Goal: Communication & Community: Answer question/provide support

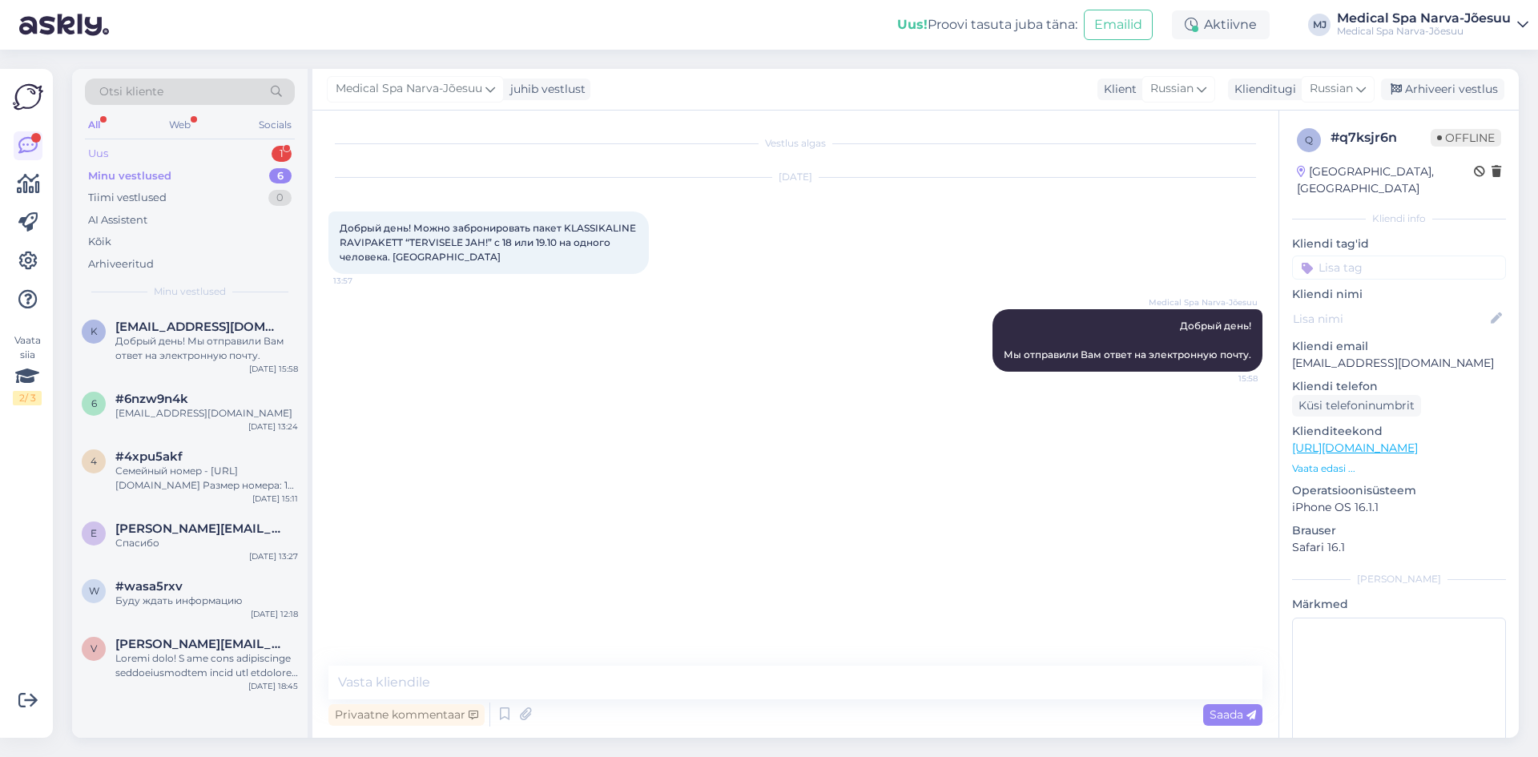
click at [191, 159] on div "Uus 1" at bounding box center [190, 154] width 210 height 22
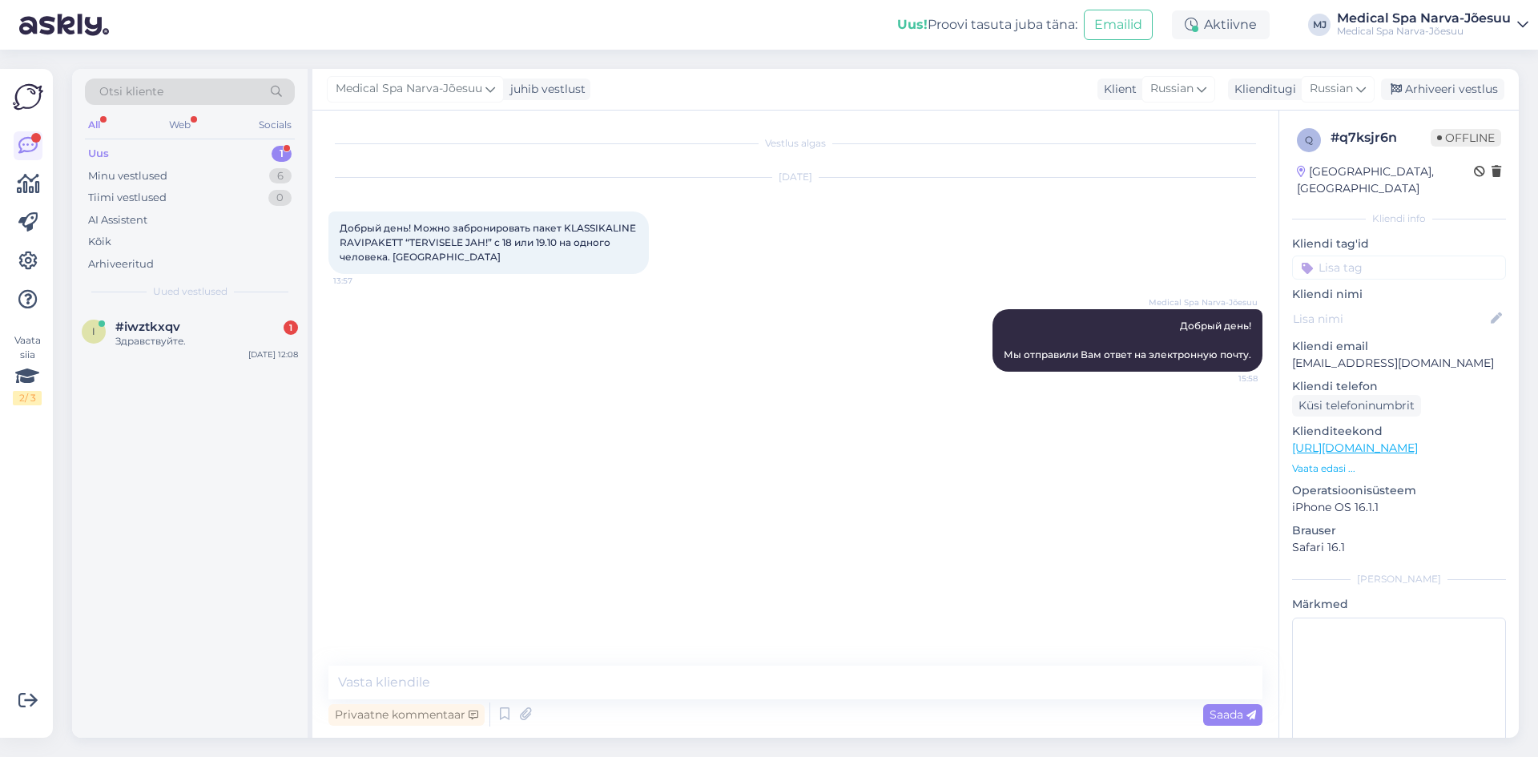
click at [185, 156] on div "Uus 1" at bounding box center [190, 154] width 210 height 22
click at [135, 310] on div "i #iwztkxqv 1 Здравствуйте. [DATE] 12:08" at bounding box center [190, 337] width 236 height 58
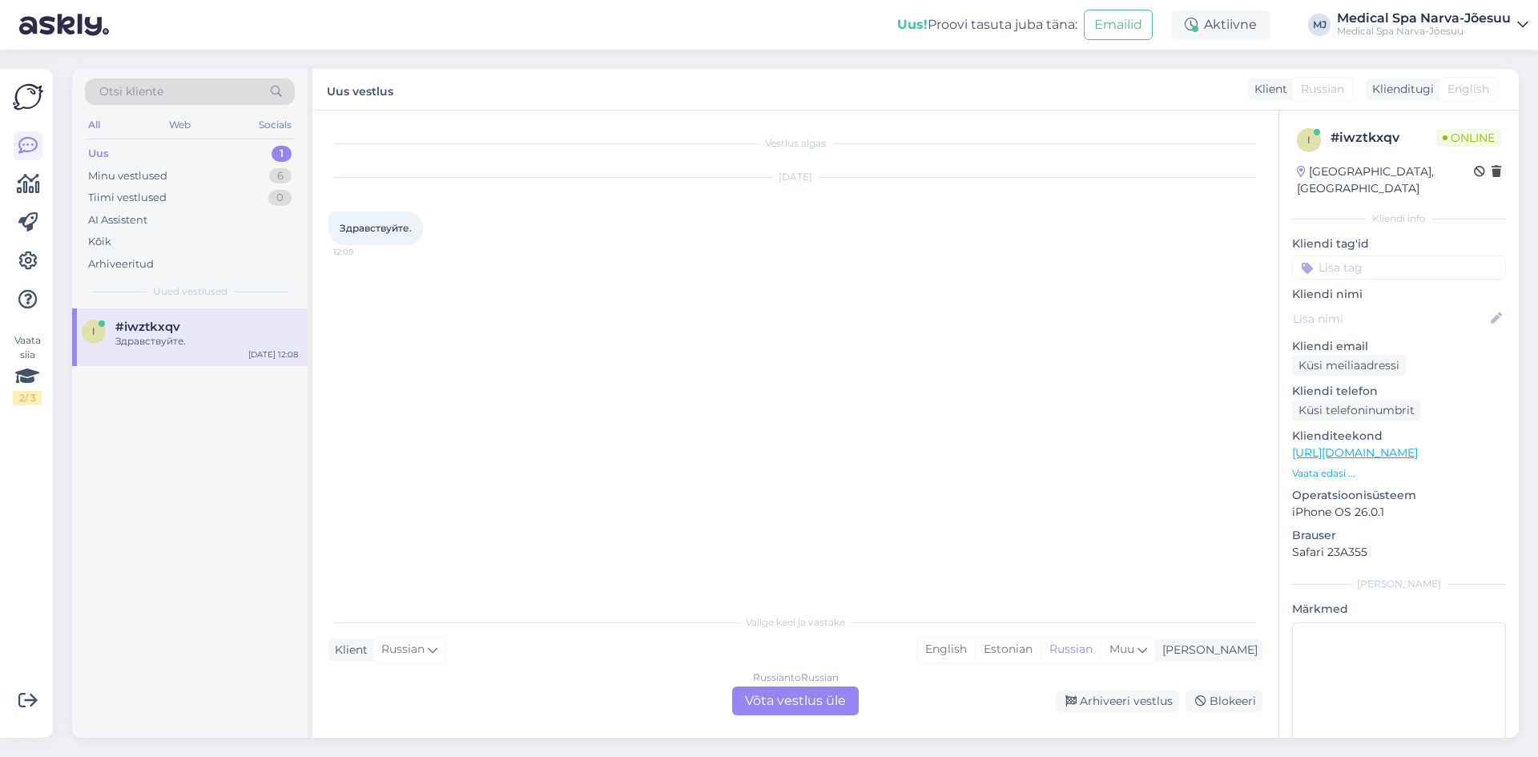
click at [800, 700] on div "Russian to Russian Võta vestlus üle" at bounding box center [795, 701] width 127 height 29
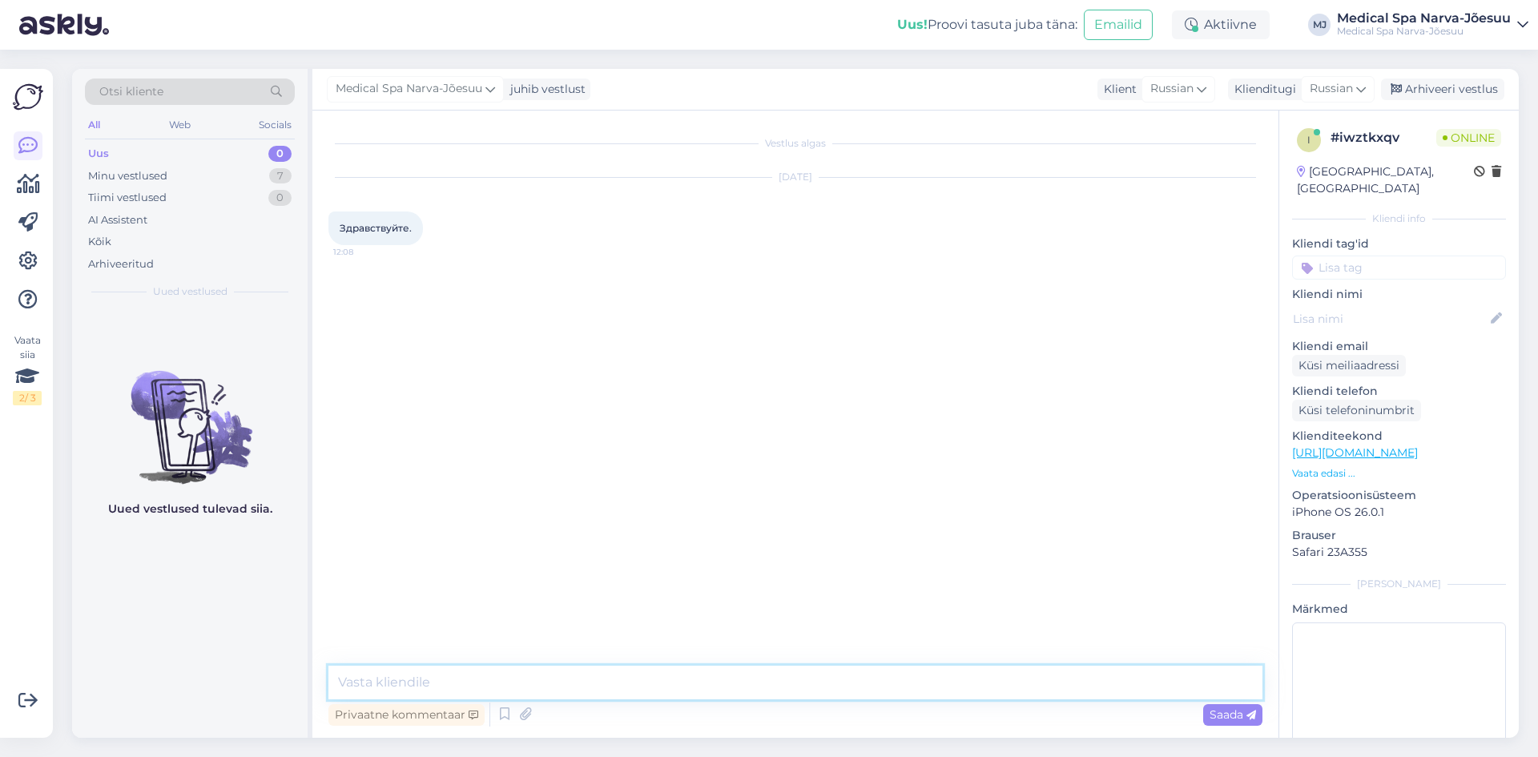
click at [688, 685] on textarea at bounding box center [796, 683] width 934 height 34
paste textarea "Чем мы можем вам помочь?"
drag, startPoint x: 552, startPoint y: 683, endPoint x: 300, endPoint y: 685, distance: 252.4
click at [300, 685] on div "Otsi kliente All Web Socials Uus 0 Minu vestlused 7 Tiimi vestlused 0 AI Assist…" at bounding box center [795, 403] width 1447 height 669
paste textarea "одскажите, пожалуйста, ч"
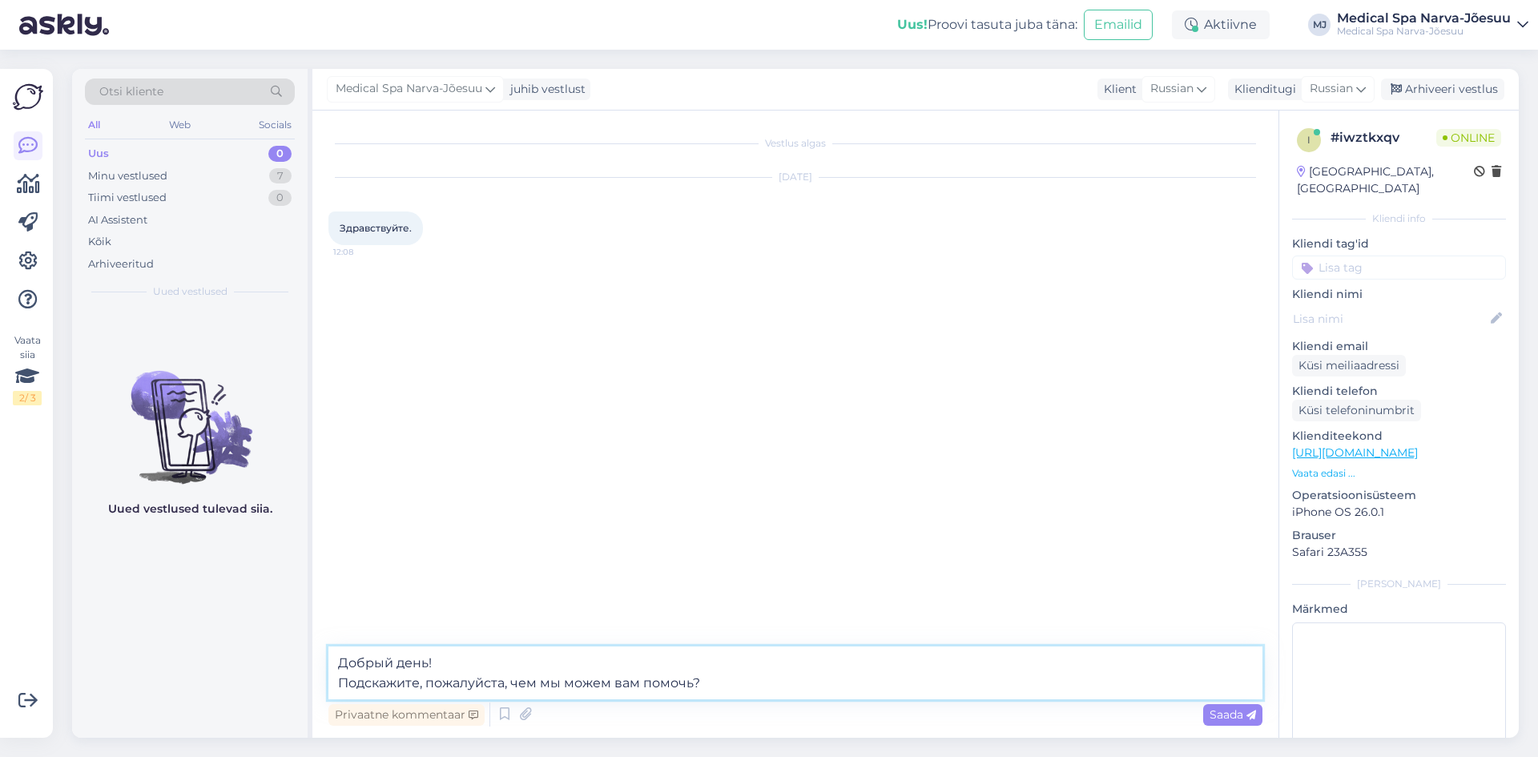
type textarea "Добрый день! Подскажите, пожалуйста, чем мы можем вам помочь?"
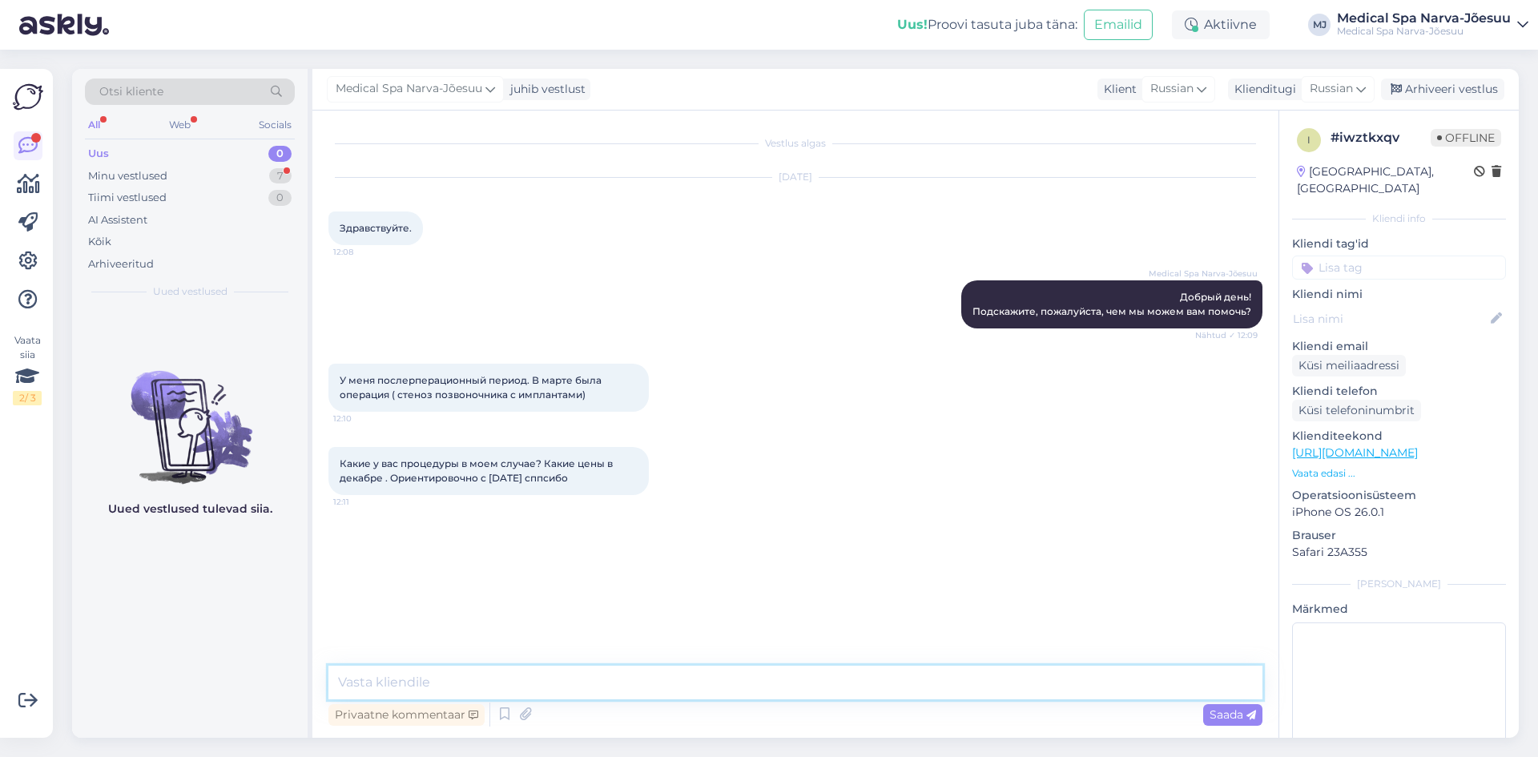
paste textarea "К сожалению, мы не предоставляем медицинские консультации дистанционно. Первичн…"
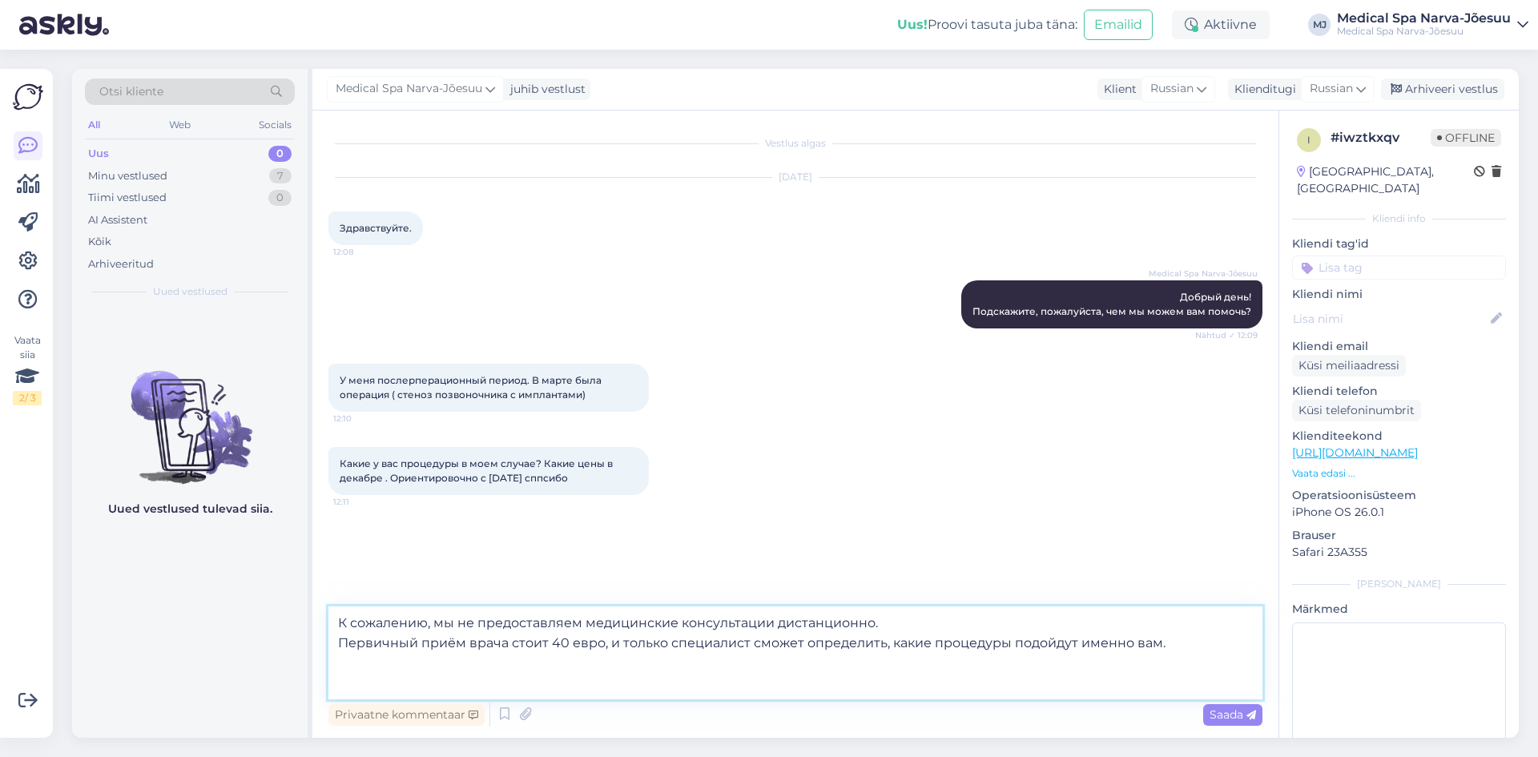
paste textarea "При выборе оздоровительной программы стоит учитывать, что не все процедуры могу…"
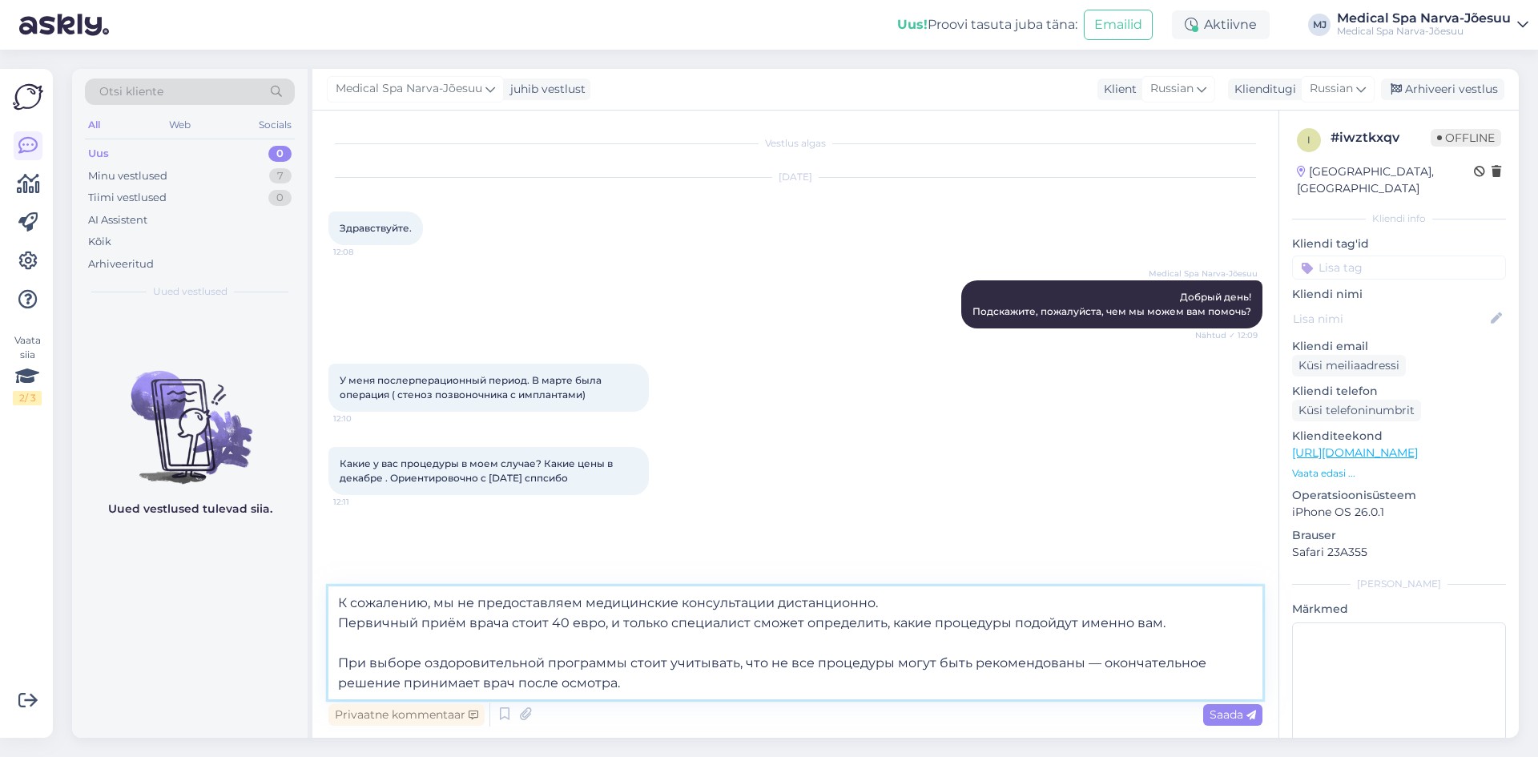
click at [623, 659] on textarea "К сожалению, мы не предоставляем медицинские консультации дистанционно. Первичн…" at bounding box center [796, 643] width 934 height 113
drag, startPoint x: 341, startPoint y: 654, endPoint x: 734, endPoint y: 663, distance: 393.5
click at [734, 663] on textarea "К сожалению, мы не предоставляем медицинские консультации дистанционно. Первичн…" at bounding box center [796, 643] width 934 height 113
paste textarea "в её стоимость входит консультация с врачом (15 минут)."
drag, startPoint x: 882, startPoint y: 686, endPoint x: 306, endPoint y: 665, distance: 576.5
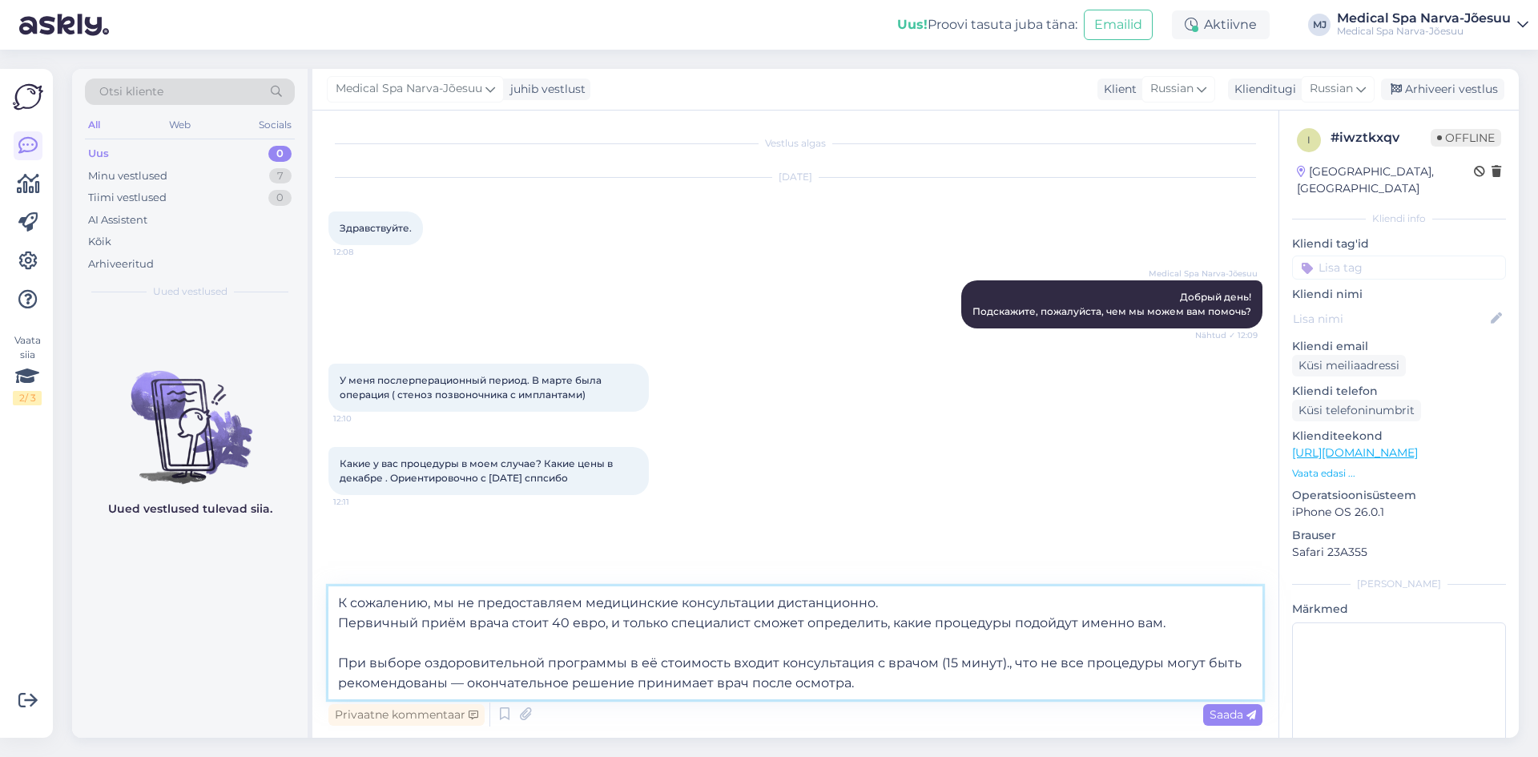
click at [306, 665] on div "Otsi kliente All Web Socials Uus 0 Minu vestlused 7 Tiimi vestlused 0 AI Assist…" at bounding box center [795, 403] width 1447 height 669
paste textarea "Обратите внимание"
type textarea "К сожалению, мы не предоставляем медицинские консультации дистанционно. Первичн…"
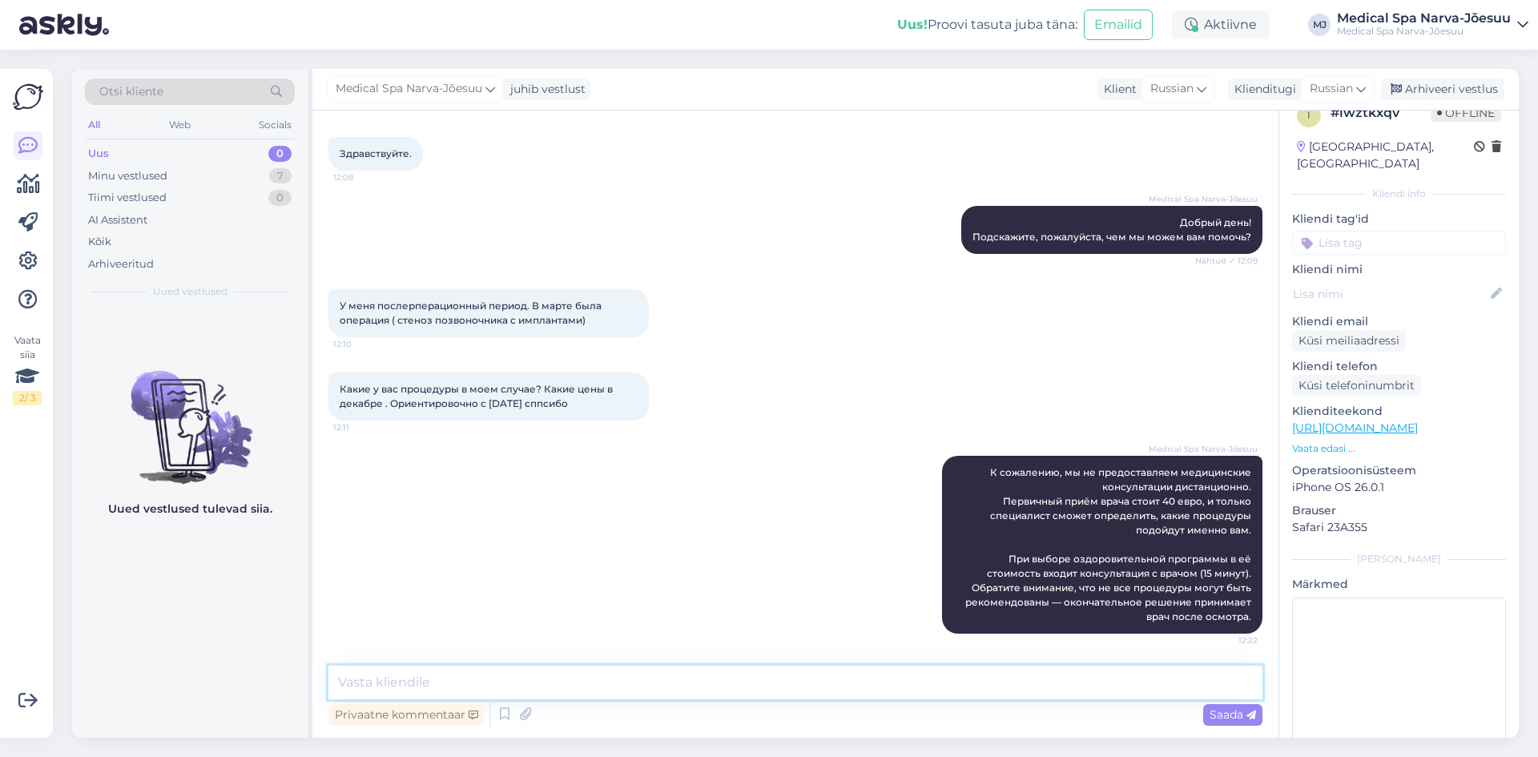
scroll to position [36, 0]
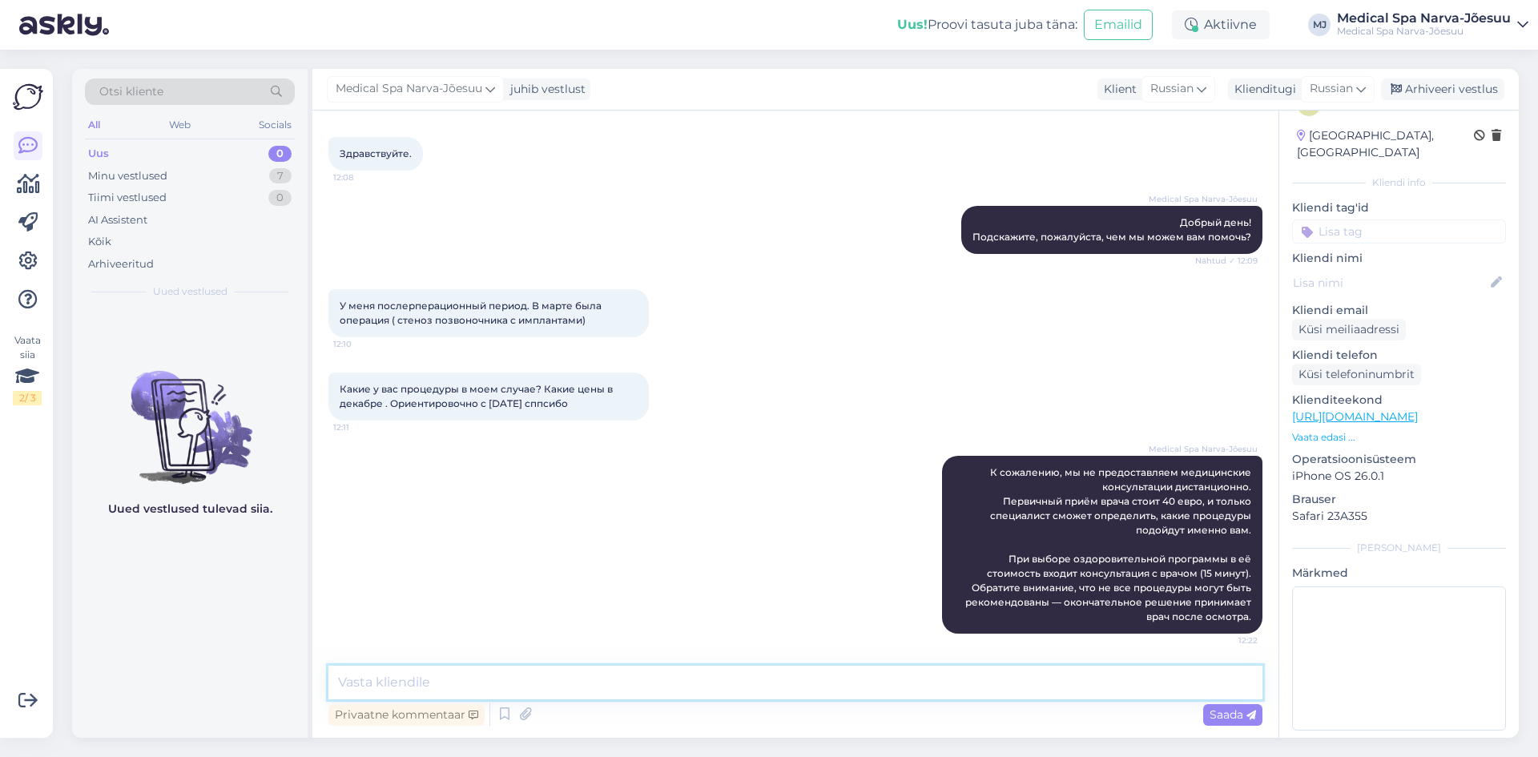
paste textarea "Если вы выберете оздоровительную программу, к сожалению, мы не можем компенсиро…"
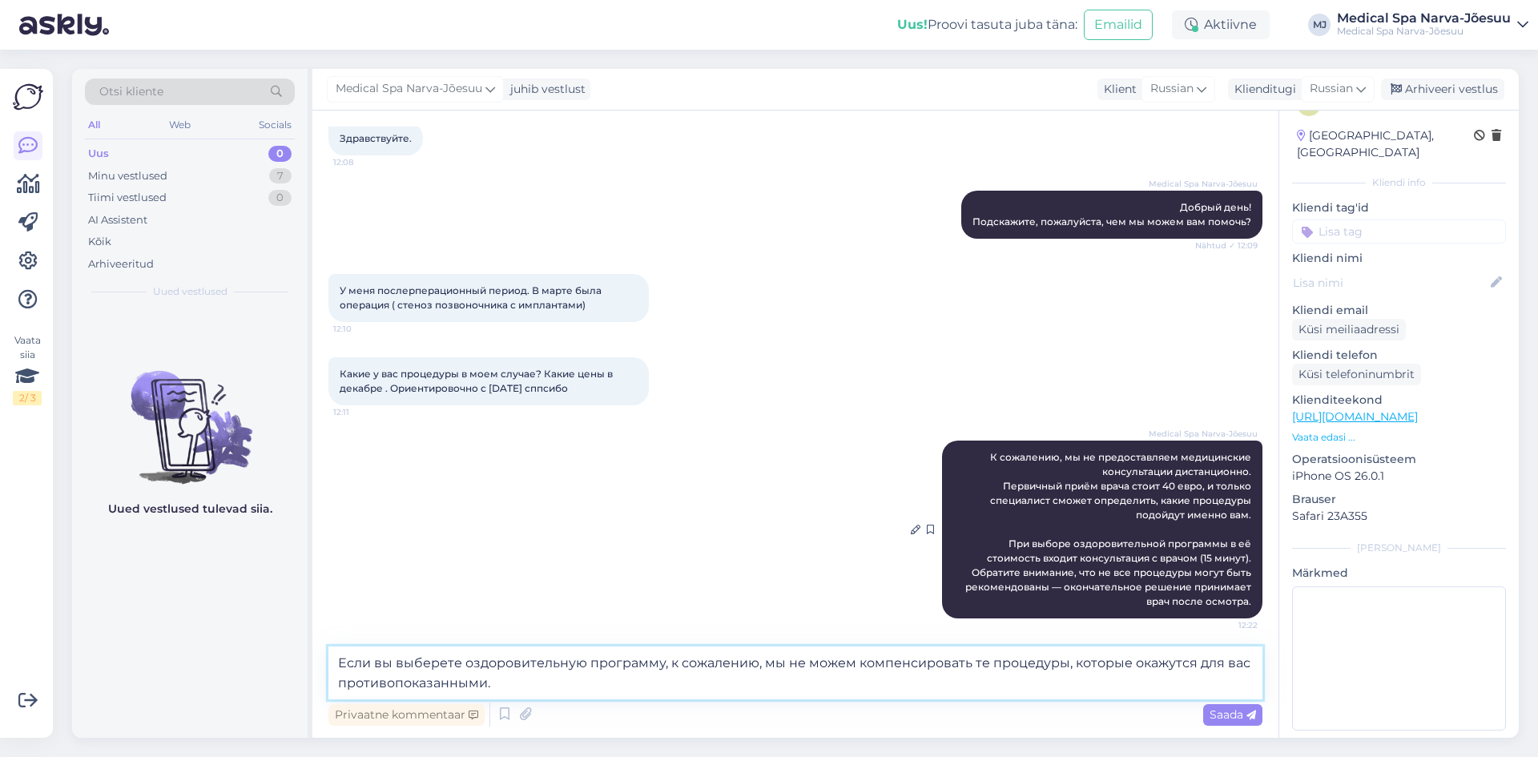
scroll to position [94, 0]
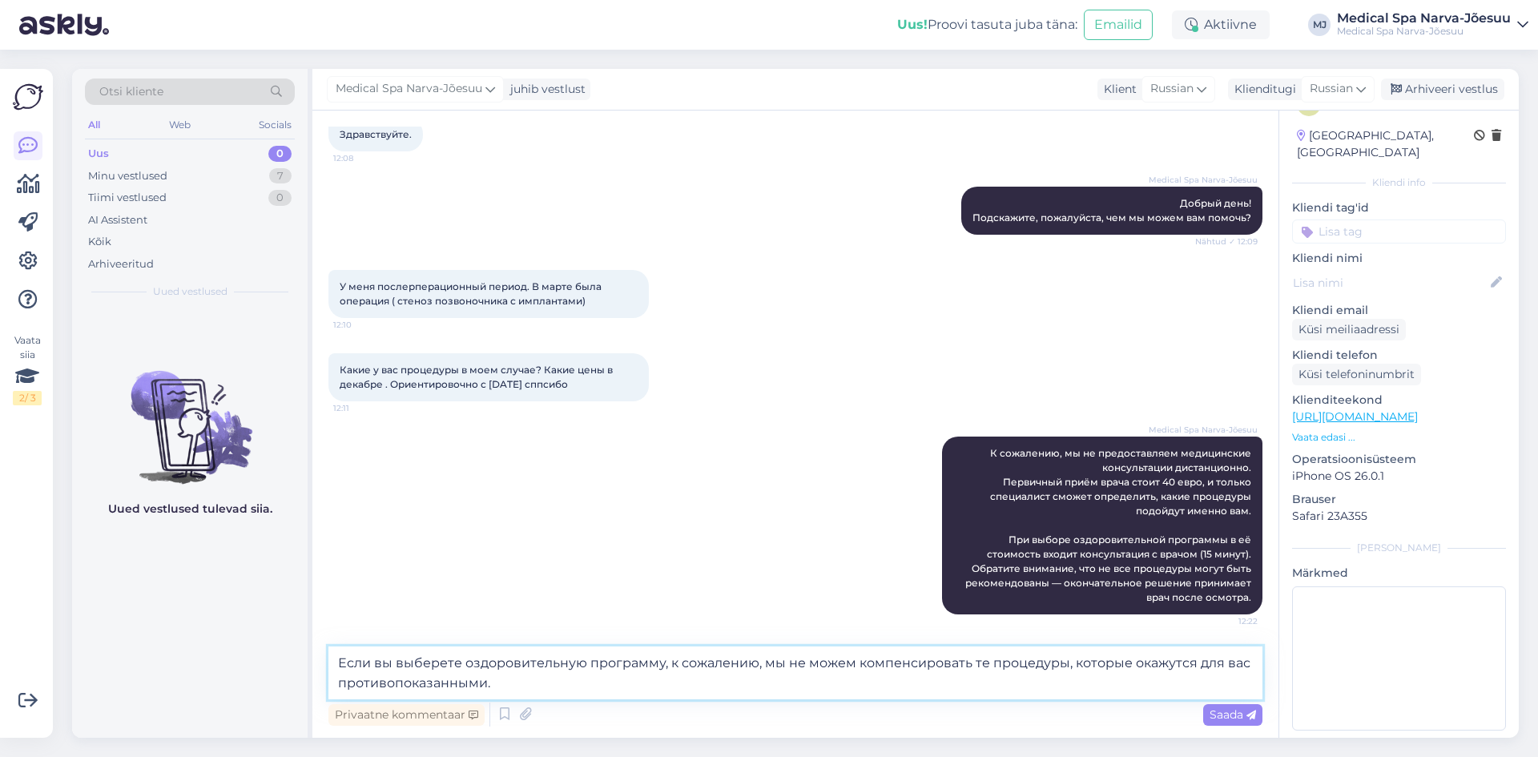
type textarea "Если вы выберете оздоровительную программу, к сожалению, мы не можем компенсиро…"
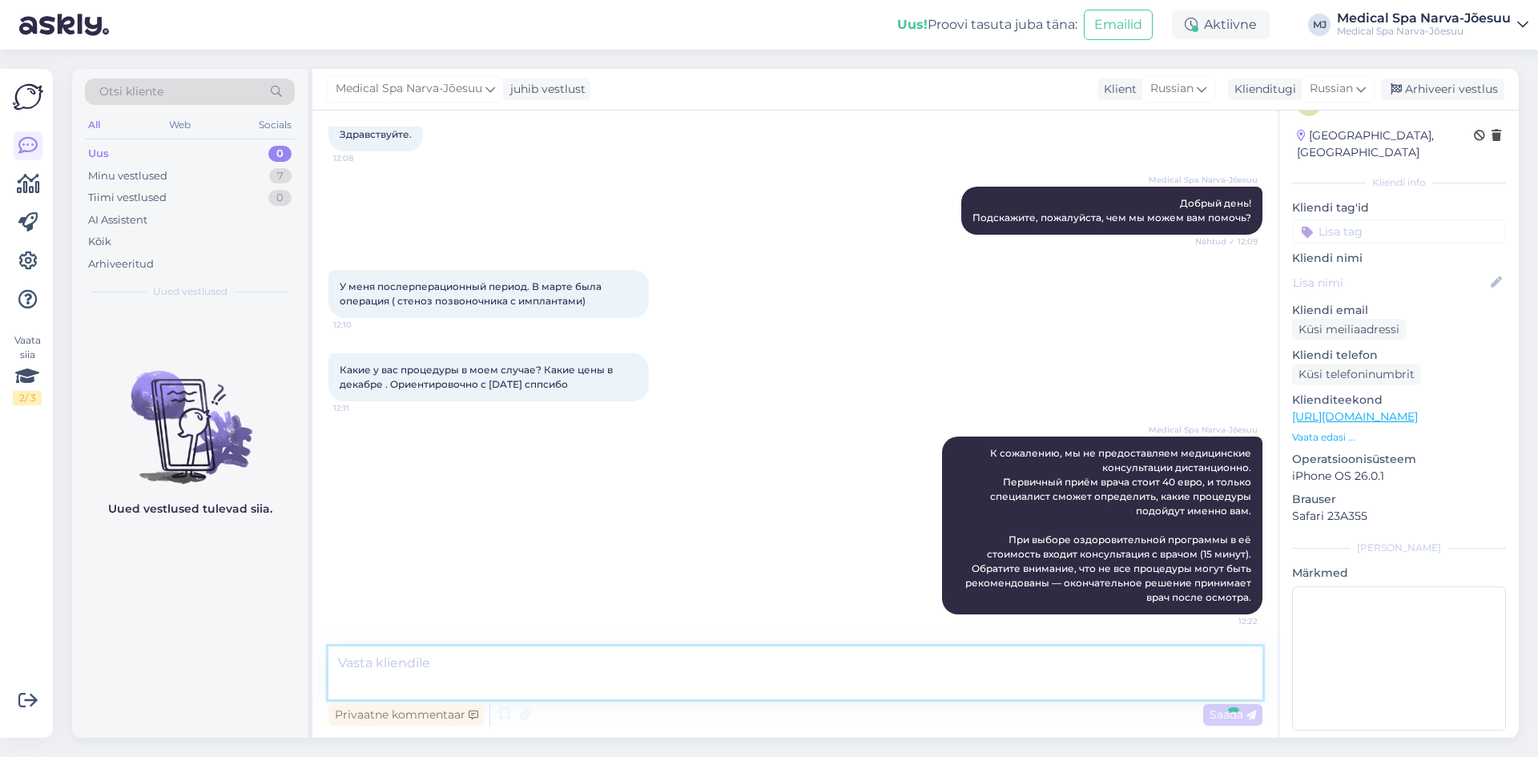
scroll to position [172, 0]
